Goal: Task Accomplishment & Management: Use online tool/utility

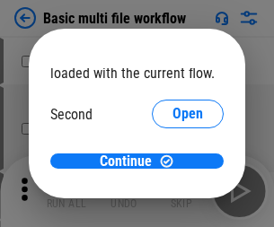
click at [172, 162] on span "Open" at bounding box center [187, 169] width 31 height 14
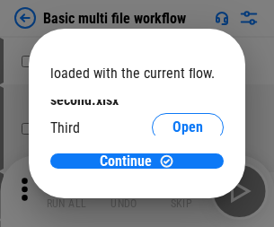
scroll to position [51, 0]
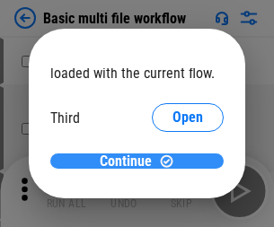
click at [130, 162] on span "Continue" at bounding box center [126, 161] width 52 height 14
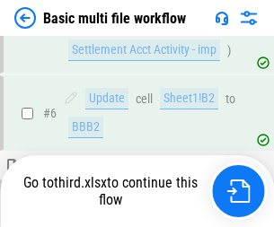
scroll to position [751, 0]
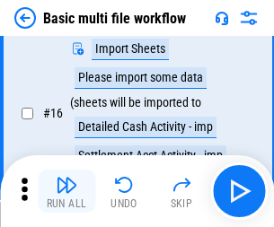
click at [66, 191] on img "button" at bounding box center [67, 185] width 22 height 22
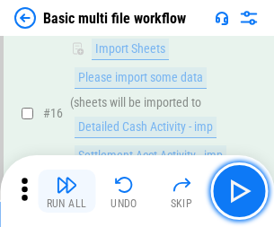
scroll to position [1194, 0]
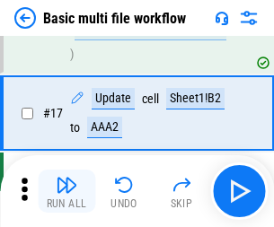
click at [66, 191] on img "button" at bounding box center [67, 185] width 22 height 22
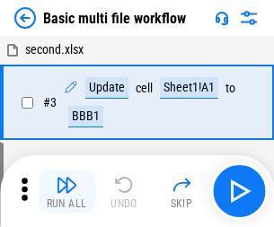
click at [66, 191] on img "button" at bounding box center [67, 185] width 22 height 22
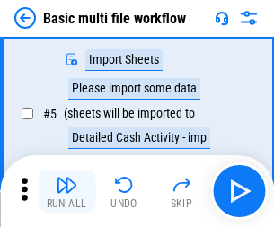
click at [66, 191] on img "button" at bounding box center [67, 185] width 22 height 22
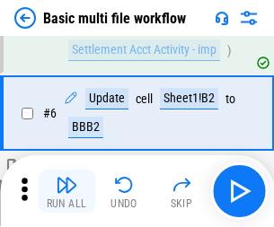
click at [66, 191] on img "button" at bounding box center [67, 185] width 22 height 22
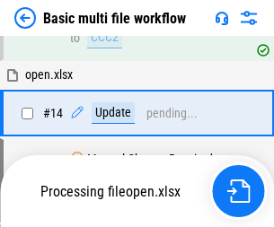
scroll to position [1194, 0]
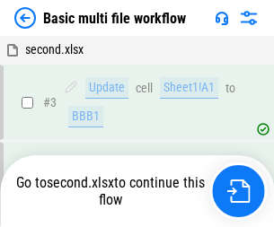
scroll to position [191, 0]
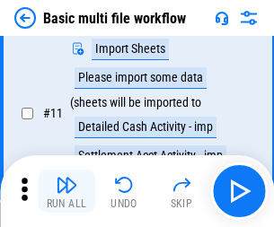
click at [66, 191] on img "button" at bounding box center [67, 185] width 22 height 22
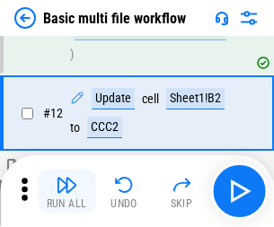
click at [66, 191] on img "button" at bounding box center [67, 185] width 22 height 22
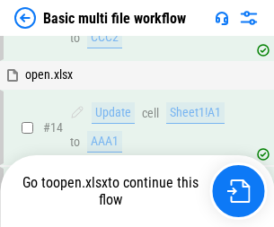
scroll to position [1068, 0]
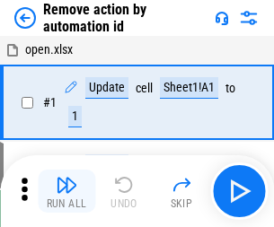
click at [66, 191] on img "button" at bounding box center [67, 185] width 22 height 22
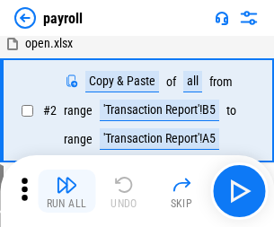
click at [66, 191] on img "button" at bounding box center [67, 185] width 22 height 22
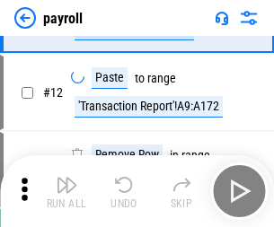
scroll to position [130, 0]
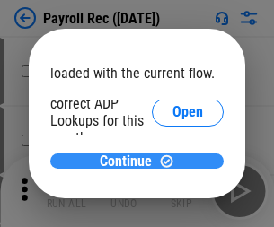
click at [130, 161] on span "Continue" at bounding box center [126, 161] width 52 height 14
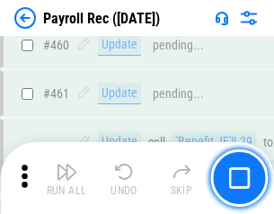
scroll to position [9563, 0]
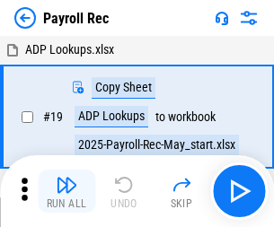
click at [66, 191] on img "button" at bounding box center [67, 185] width 22 height 22
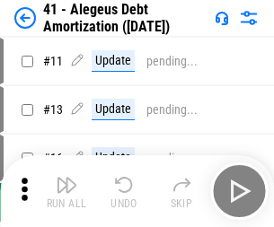
click at [66, 191] on img "button" at bounding box center [67, 185] width 22 height 22
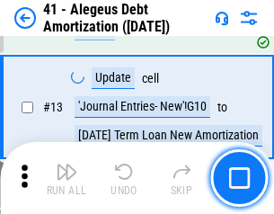
scroll to position [222, 0]
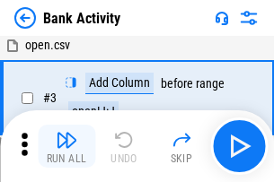
click at [66, 146] on img "button" at bounding box center [67, 140] width 22 height 22
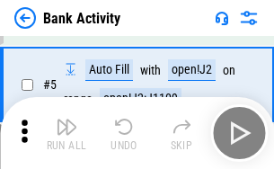
scroll to position [95, 0]
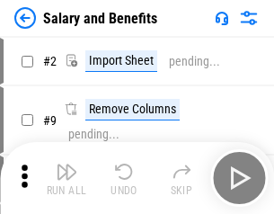
click at [66, 178] on img "button" at bounding box center [67, 172] width 22 height 22
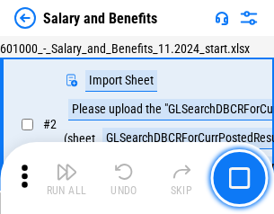
scroll to position [130, 0]
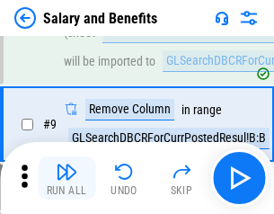
click at [66, 178] on img "button" at bounding box center [67, 172] width 22 height 22
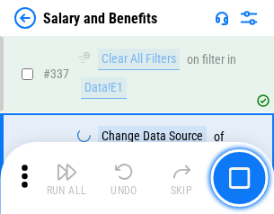
scroll to position [8402, 0]
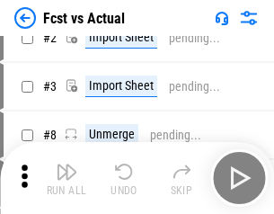
click at [66, 178] on img "button" at bounding box center [67, 172] width 22 height 22
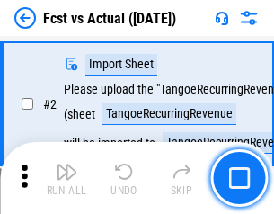
scroll to position [168, 0]
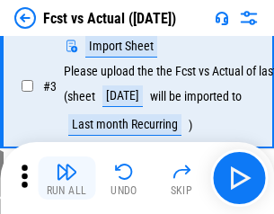
click at [66, 178] on img "button" at bounding box center [67, 172] width 22 height 22
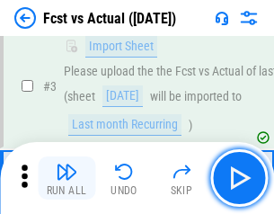
scroll to position [269, 0]
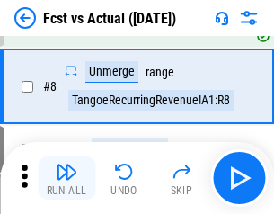
click at [66, 178] on img "button" at bounding box center [67, 172] width 22 height 22
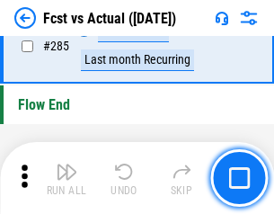
scroll to position [8493, 0]
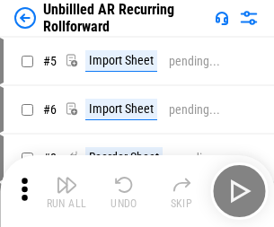
click at [66, 178] on img "button" at bounding box center [67, 185] width 22 height 22
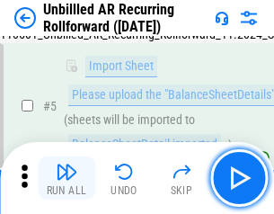
scroll to position [169, 0]
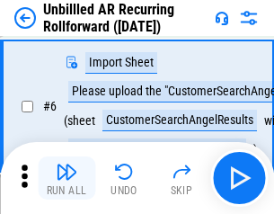
click at [66, 178] on img "button" at bounding box center [67, 172] width 22 height 22
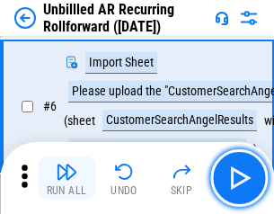
scroll to position [289, 0]
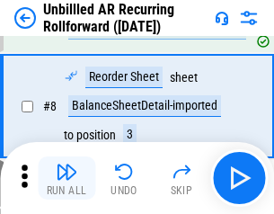
click at [66, 178] on img "button" at bounding box center [67, 172] width 22 height 22
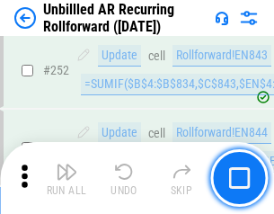
scroll to position [6095, 0]
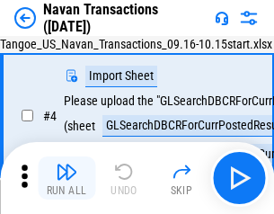
click at [66, 178] on img "button" at bounding box center [67, 172] width 22 height 22
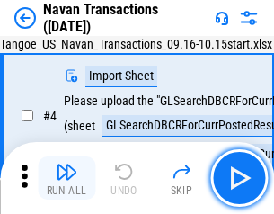
scroll to position [154, 0]
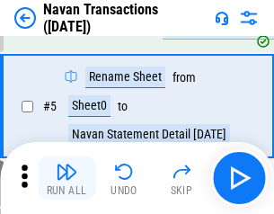
click at [66, 178] on img "button" at bounding box center [67, 172] width 22 height 22
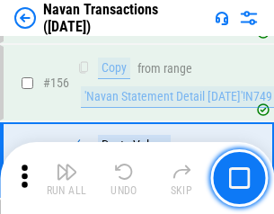
scroll to position [5818, 0]
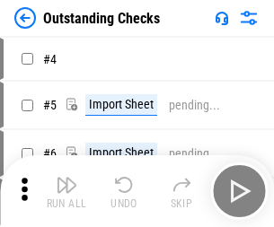
click at [66, 178] on img "button" at bounding box center [67, 185] width 22 height 22
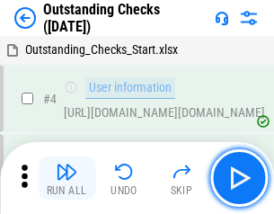
scroll to position [188, 0]
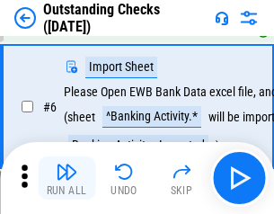
click at [66, 178] on img "button" at bounding box center [67, 172] width 22 height 22
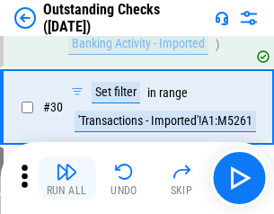
click at [66, 178] on img "button" at bounding box center [67, 172] width 22 height 22
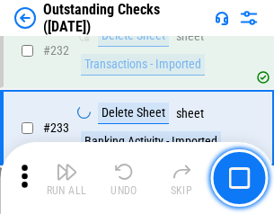
scroll to position [5449, 0]
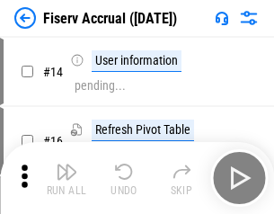
click at [66, 178] on img "button" at bounding box center [67, 172] width 22 height 22
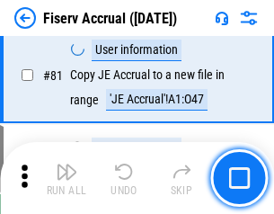
scroll to position [2358, 0]
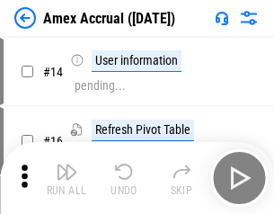
click at [66, 178] on img "button" at bounding box center [67, 172] width 22 height 22
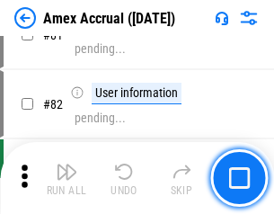
scroll to position [2329, 0]
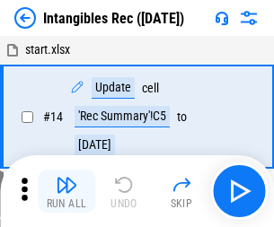
click at [66, 191] on img "button" at bounding box center [67, 185] width 22 height 22
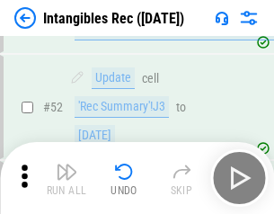
scroll to position [699, 0]
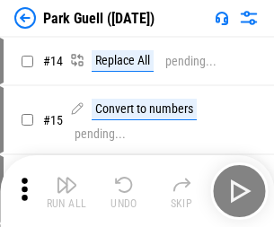
click at [66, 178] on img "button" at bounding box center [67, 185] width 22 height 22
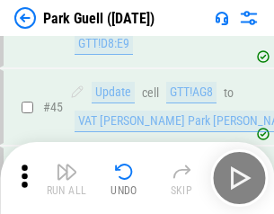
scroll to position [2244, 0]
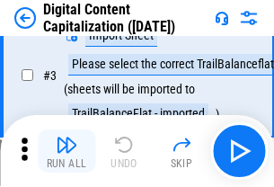
click at [66, 151] on img "button" at bounding box center [67, 145] width 22 height 22
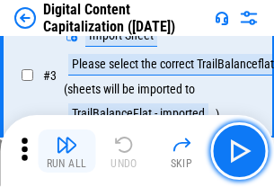
scroll to position [168, 0]
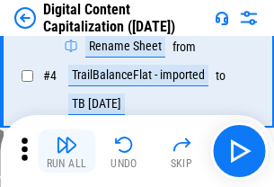
click at [66, 151] on img "button" at bounding box center [67, 145] width 22 height 22
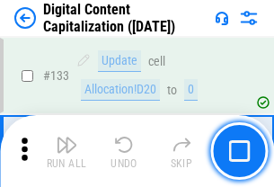
scroll to position [1903, 0]
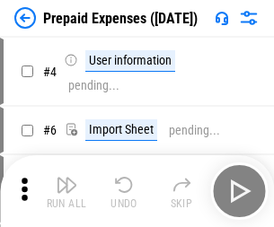
click at [66, 178] on img "button" at bounding box center [67, 185] width 22 height 22
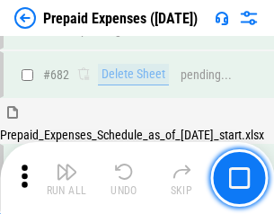
scroll to position [4934, 0]
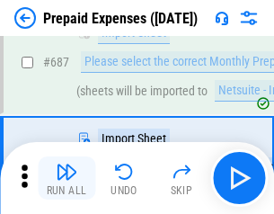
click at [66, 178] on img "button" at bounding box center [67, 172] width 22 height 22
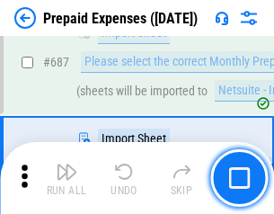
scroll to position [5026, 0]
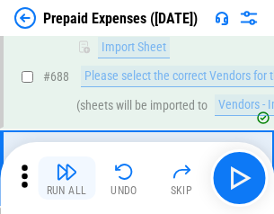
click at [66, 178] on img "button" at bounding box center [67, 172] width 22 height 22
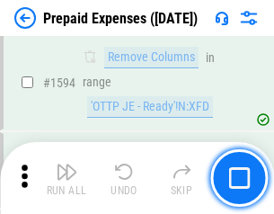
scroll to position [17472, 0]
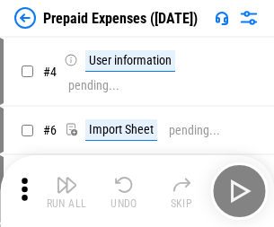
click at [66, 191] on img "button" at bounding box center [67, 185] width 22 height 22
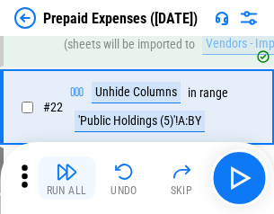
click at [66, 178] on img "button" at bounding box center [67, 172] width 22 height 22
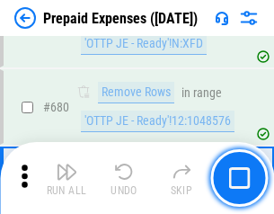
scroll to position [6249, 0]
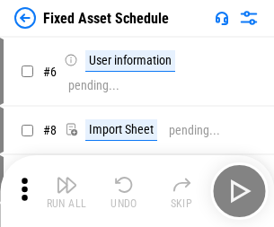
click at [66, 191] on img "button" at bounding box center [67, 185] width 22 height 22
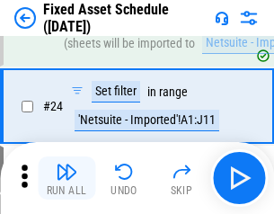
click at [66, 178] on img "button" at bounding box center [67, 172] width 22 height 22
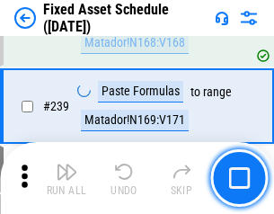
scroll to position [5559, 0]
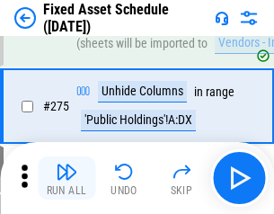
click at [66, 178] on img "button" at bounding box center [67, 172] width 22 height 22
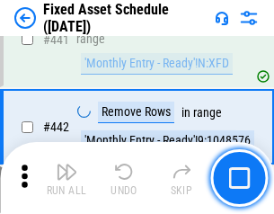
scroll to position [8022, 0]
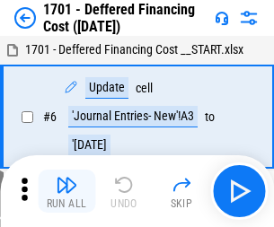
click at [66, 191] on img "button" at bounding box center [67, 185] width 22 height 22
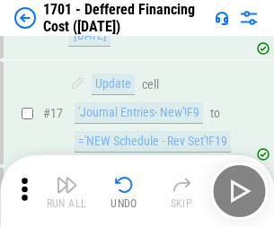
scroll to position [215, 0]
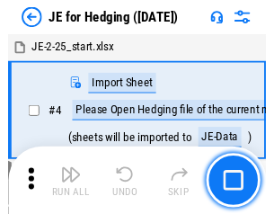
scroll to position [101, 0]
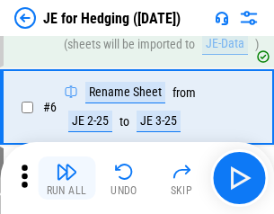
click at [66, 178] on img "button" at bounding box center [67, 172] width 22 height 22
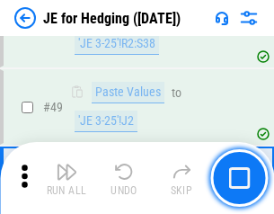
scroll to position [1162, 0]
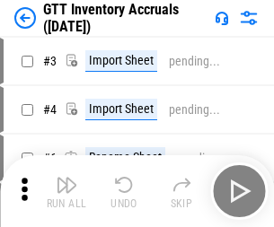
click at [66, 178] on img "button" at bounding box center [67, 185] width 22 height 22
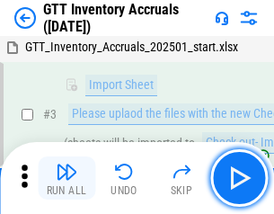
scroll to position [116, 0]
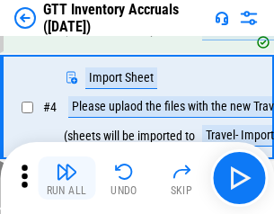
click at [66, 178] on img "button" at bounding box center [67, 172] width 22 height 22
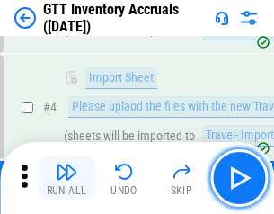
scroll to position [207, 0]
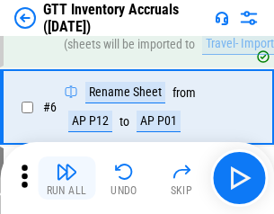
click at [66, 178] on img "button" at bounding box center [67, 172] width 22 height 22
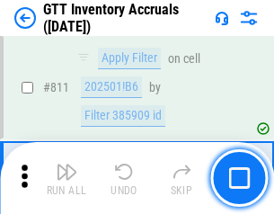
scroll to position [13621, 0]
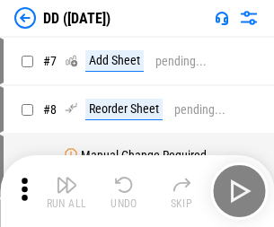
click at [66, 191] on img "button" at bounding box center [67, 185] width 22 height 22
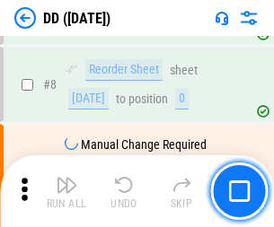
scroll to position [173, 0]
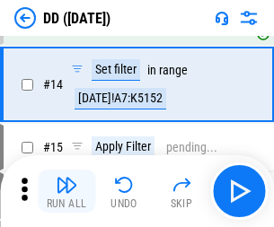
click at [66, 191] on img "button" at bounding box center [67, 185] width 22 height 22
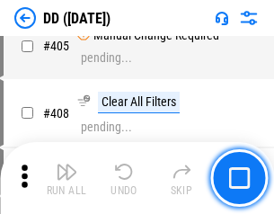
scroll to position [8029, 0]
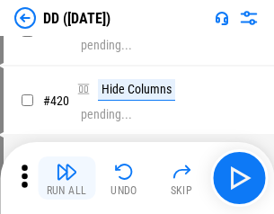
click at [66, 178] on img "button" at bounding box center [67, 172] width 22 height 22
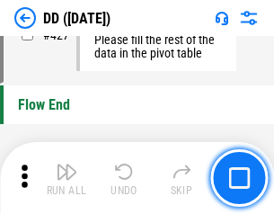
scroll to position [8589, 0]
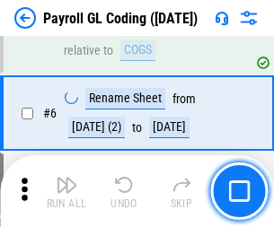
scroll to position [215, 0]
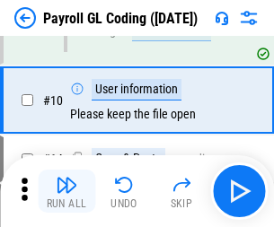
click at [66, 191] on img "button" at bounding box center [67, 185] width 22 height 22
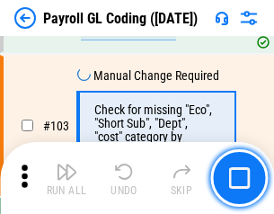
scroll to position [4210, 0]
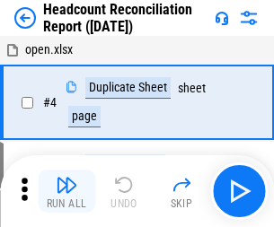
click at [66, 191] on img "button" at bounding box center [67, 185] width 22 height 22
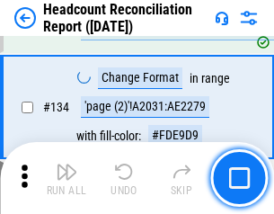
scroll to position [2157, 0]
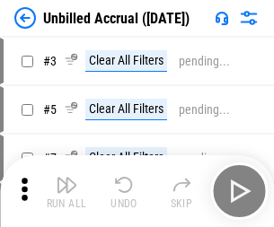
click at [66, 191] on img "button" at bounding box center [67, 185] width 22 height 22
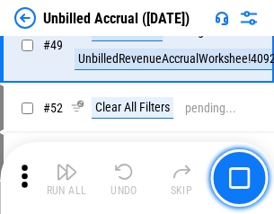
scroll to position [1628, 0]
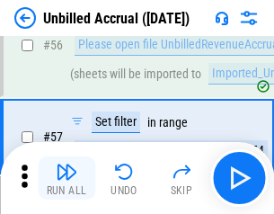
click at [66, 178] on img "button" at bounding box center [67, 172] width 22 height 22
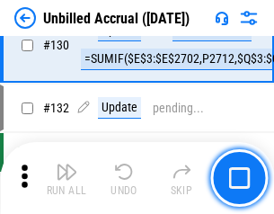
scroll to position [5345, 0]
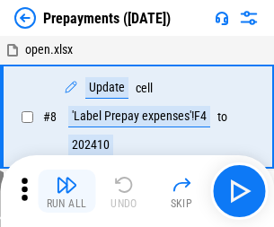
click at [66, 191] on img "button" at bounding box center [67, 185] width 22 height 22
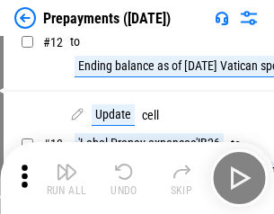
scroll to position [112, 0]
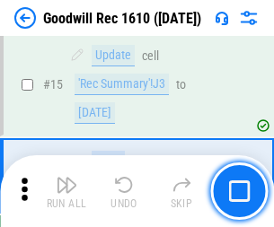
scroll to position [307, 0]
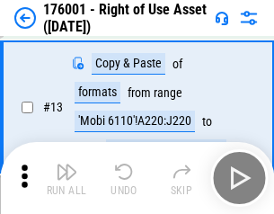
scroll to position [116, 0]
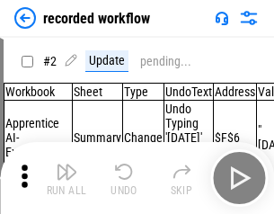
click at [66, 178] on img "button" at bounding box center [67, 172] width 22 height 22
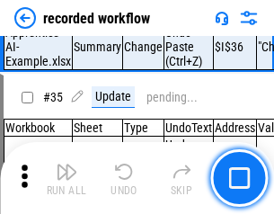
scroll to position [5609, 0]
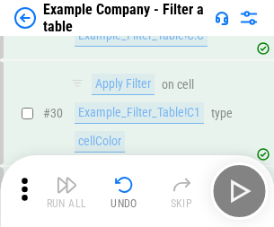
scroll to position [1642, 0]
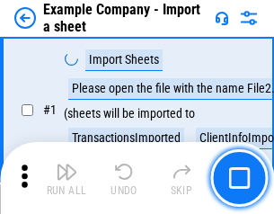
scroll to position [151, 0]
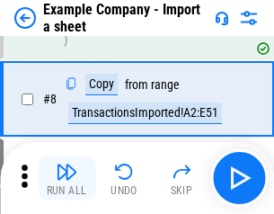
click at [66, 178] on img "button" at bounding box center [67, 172] width 22 height 22
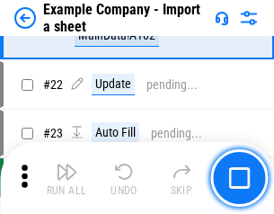
scroll to position [397, 0]
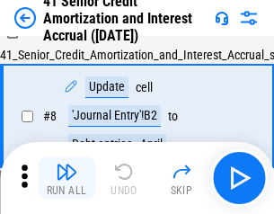
click at [66, 178] on img "button" at bounding box center [67, 172] width 22 height 22
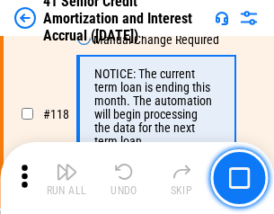
click at [66, 178] on img "button" at bounding box center [67, 172] width 22 height 22
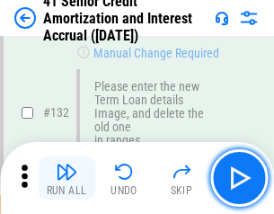
scroll to position [1875, 0]
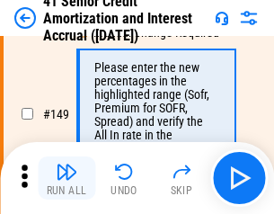
click at [66, 178] on img "button" at bounding box center [67, 172] width 22 height 22
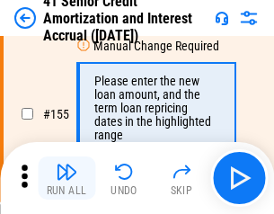
click at [66, 178] on img "button" at bounding box center [67, 172] width 22 height 22
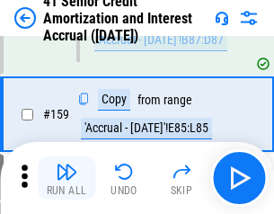
click at [66, 178] on img "button" at bounding box center [67, 172] width 22 height 22
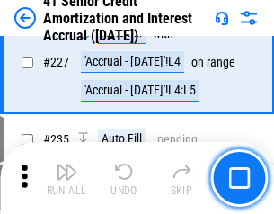
scroll to position [4019, 0]
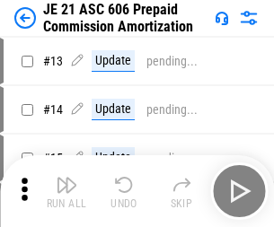
click at [66, 178] on img "button" at bounding box center [67, 185] width 22 height 22
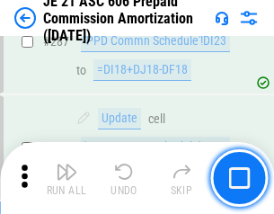
scroll to position [3302, 0]
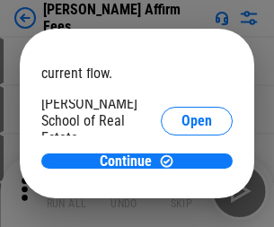
click at [181, 208] on span "Open" at bounding box center [196, 215] width 31 height 14
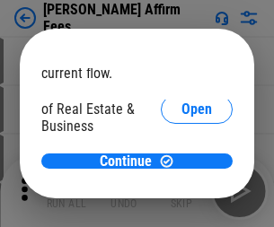
click at [181, 188] on span "Open" at bounding box center [196, 195] width 31 height 14
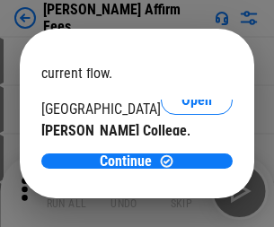
click at [181, 168] on span "Open" at bounding box center [196, 175] width 31 height 14
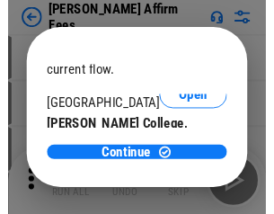
scroll to position [282, 0]
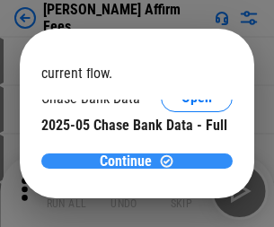
click at [130, 161] on span "Continue" at bounding box center [126, 161] width 52 height 14
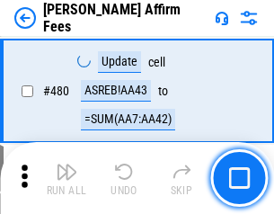
scroll to position [4879, 0]
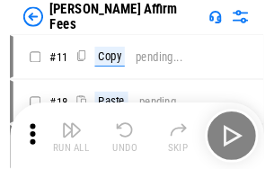
scroll to position [18, 0]
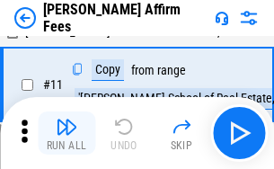
click at [66, 133] on img "button" at bounding box center [67, 127] width 22 height 22
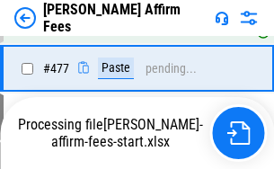
scroll to position [4902, 0]
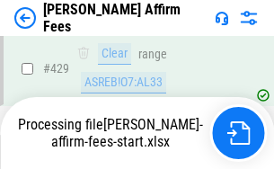
scroll to position [4706, 0]
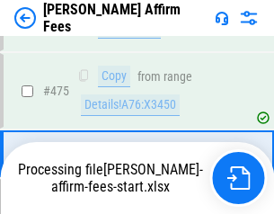
scroll to position [4684, 0]
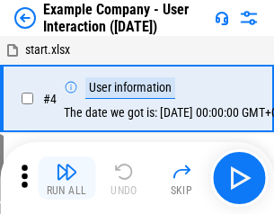
click at [66, 178] on img "button" at bounding box center [67, 172] width 22 height 22
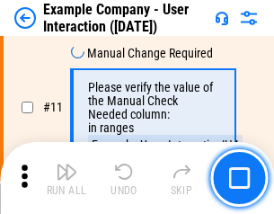
scroll to position [389, 0]
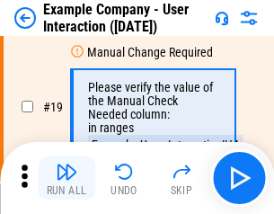
click at [66, 178] on img "button" at bounding box center [67, 172] width 22 height 22
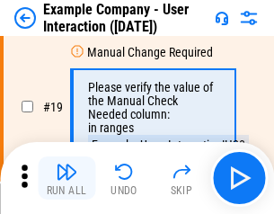
click at [66, 178] on img "button" at bounding box center [67, 172] width 22 height 22
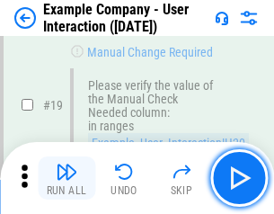
scroll to position [495, 0]
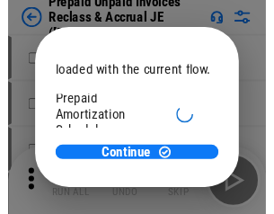
scroll to position [107, 0]
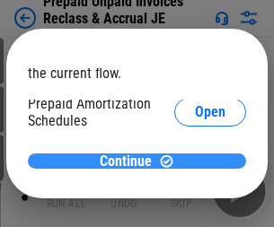
click at [130, 161] on span "Continue" at bounding box center [126, 161] width 52 height 14
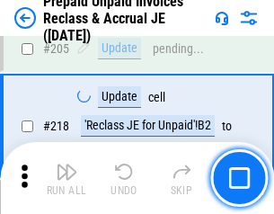
scroll to position [2326, 0]
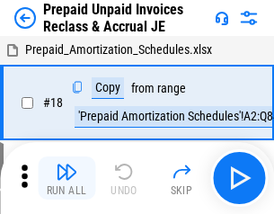
click at [66, 178] on img "button" at bounding box center [67, 172] width 22 height 22
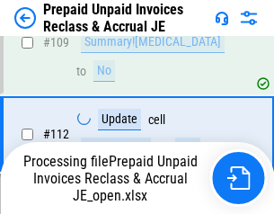
scroll to position [1373, 0]
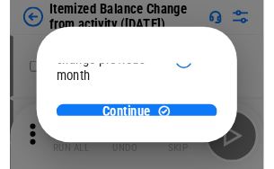
scroll to position [131, 0]
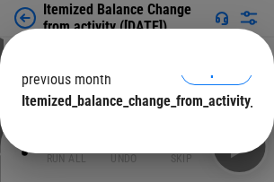
click at [130, 130] on span "Continue" at bounding box center [126, 137] width 52 height 14
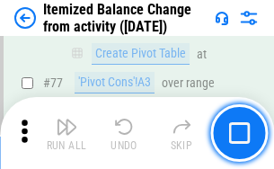
scroll to position [1754, 0]
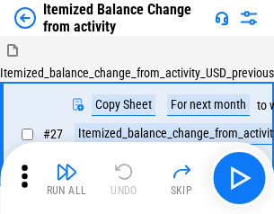
scroll to position [28, 0]
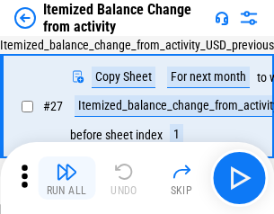
click at [66, 178] on img "button" at bounding box center [67, 172] width 22 height 22
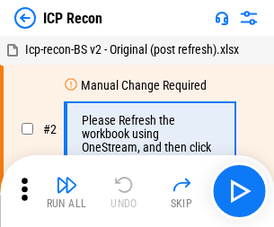
scroll to position [8, 0]
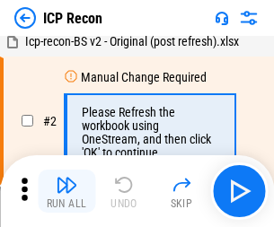
click at [66, 191] on img "button" at bounding box center [67, 185] width 22 height 22
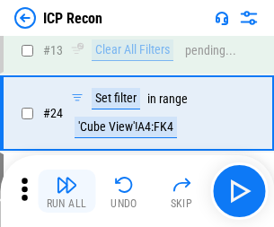
click at [66, 191] on img "button" at bounding box center [67, 185] width 22 height 22
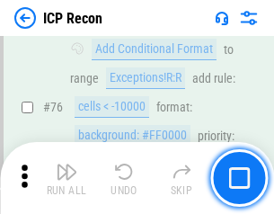
scroll to position [1612, 0]
